Goal: Navigation & Orientation: Understand site structure

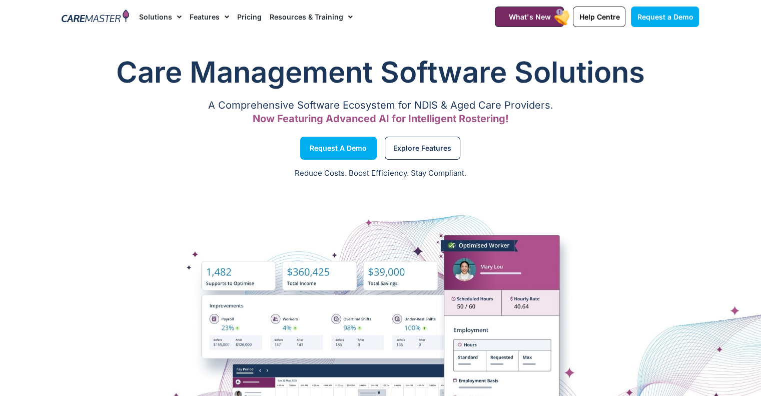
click at [176, 17] on span "Menu" at bounding box center [177, 17] width 10 height 17
click at [735, 178] on p "Reduce Costs. Boost Efficiency. Stay Compliant." at bounding box center [380, 174] width 749 height 12
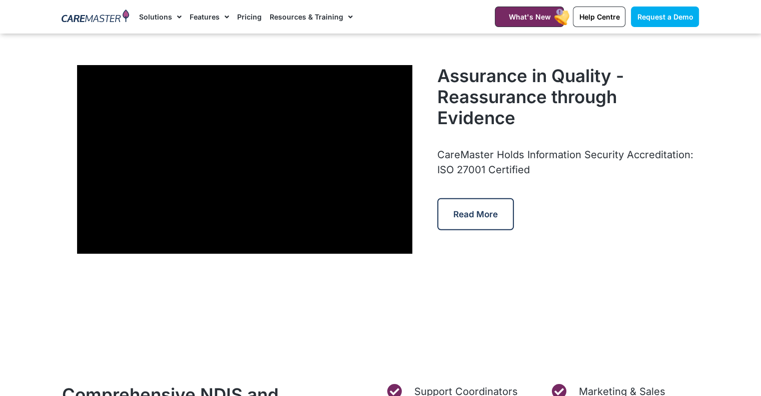
scroll to position [2852, 0]
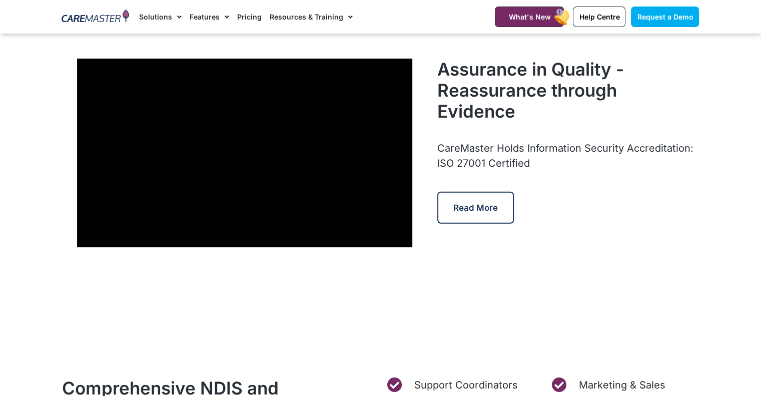
scroll to position [2852, 0]
